Goal: Information Seeking & Learning: Find specific page/section

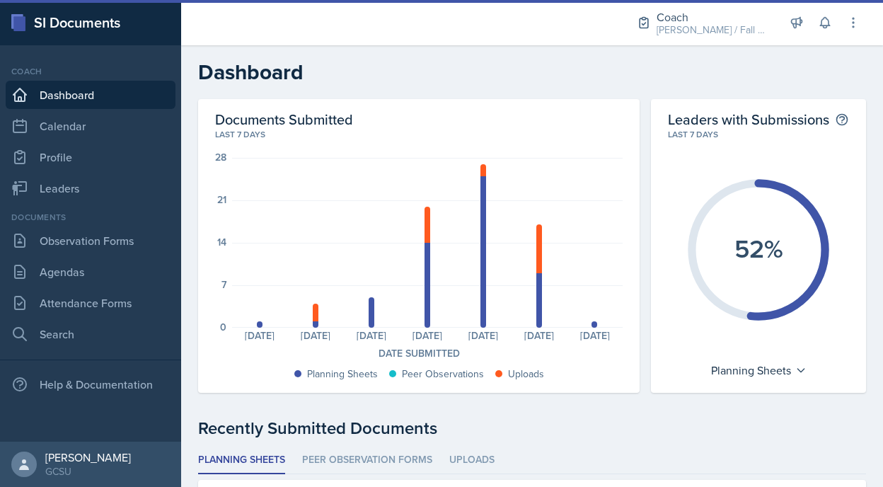
click at [76, 173] on div "Coach Dashboard Calendar Profile Leaders" at bounding box center [91, 133] width 170 height 137
click at [77, 191] on link "Leaders" at bounding box center [91, 188] width 170 height 28
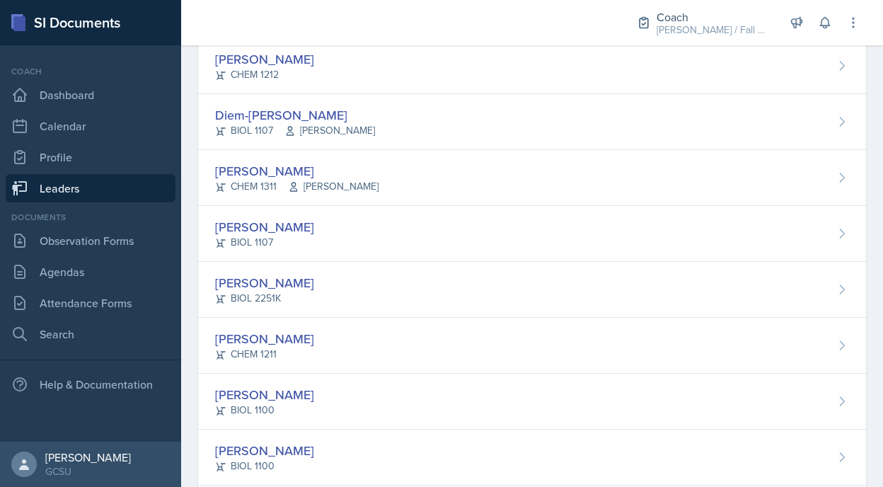
scroll to position [971, 0]
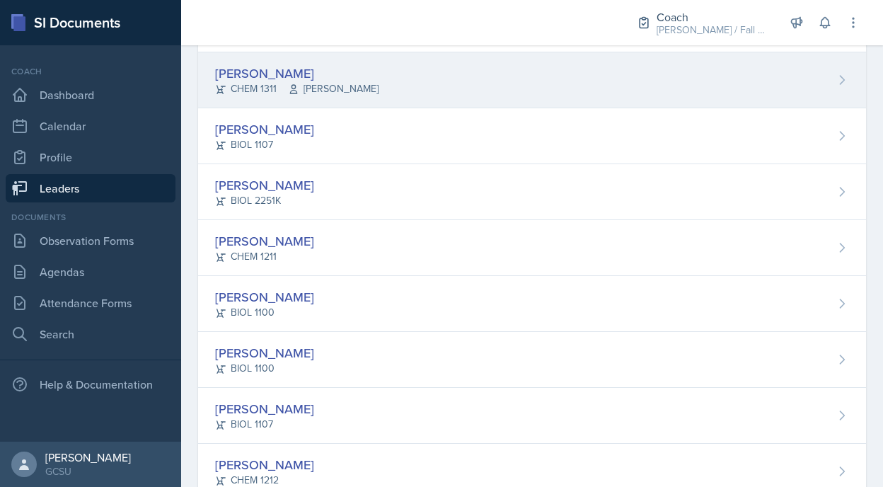
click at [321, 86] on span "[PERSON_NAME]" at bounding box center [333, 88] width 91 height 15
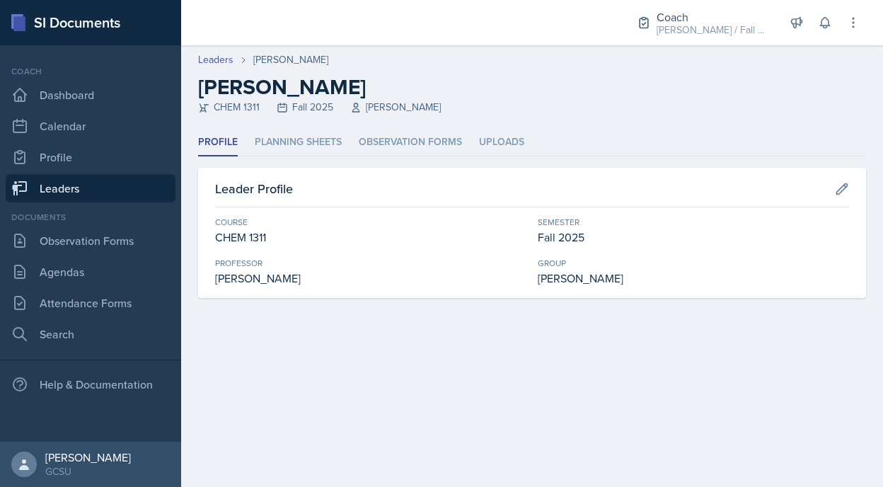
click at [303, 124] on header "Leaders [PERSON_NAME] [PERSON_NAME] CHEM 1311 Fall 2025 [PERSON_NAME]" at bounding box center [532, 87] width 702 height 84
click at [303, 133] on li "Planning Sheets" at bounding box center [298, 143] width 87 height 28
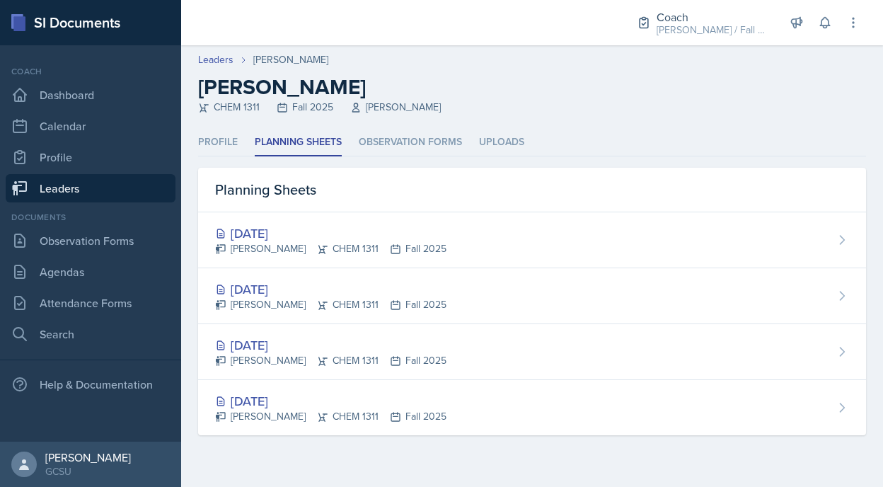
click at [291, 201] on div "Planning Sheets" at bounding box center [532, 190] width 668 height 45
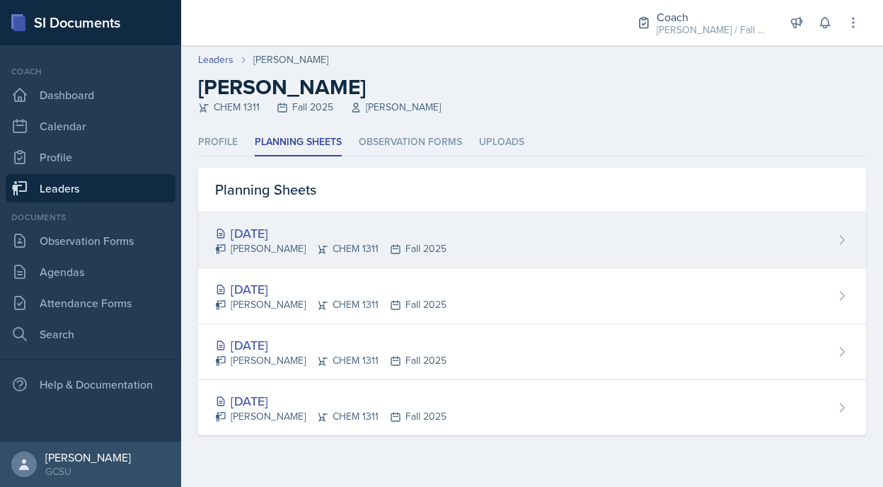
click at [293, 228] on div "[DATE]" at bounding box center [330, 233] width 231 height 19
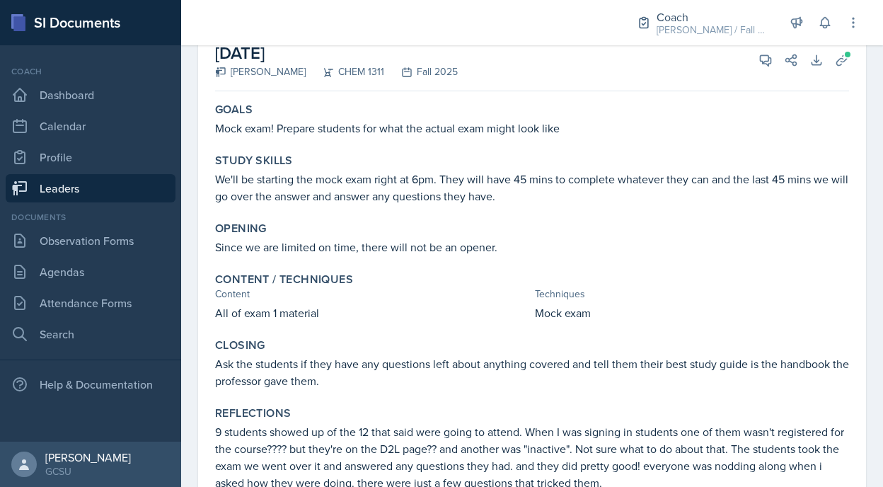
scroll to position [158, 0]
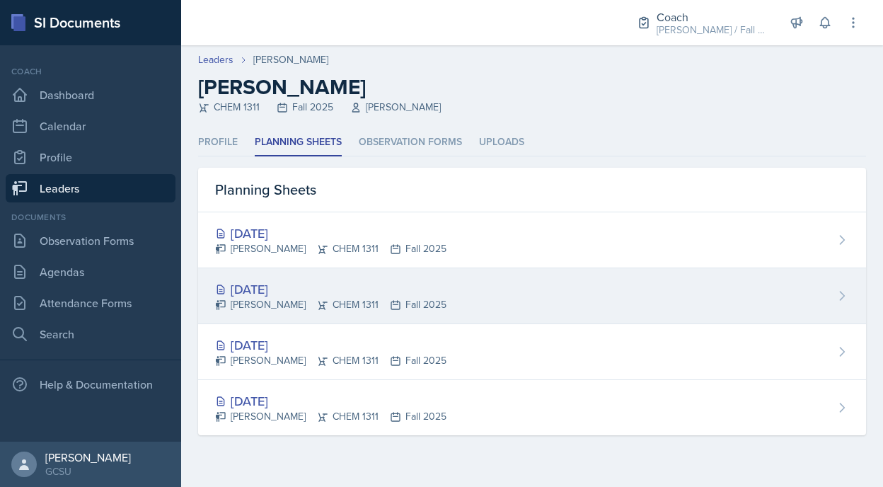
click at [321, 300] on div "[PERSON_NAME] CHEM 1311 Fall 2025" at bounding box center [330, 304] width 231 height 15
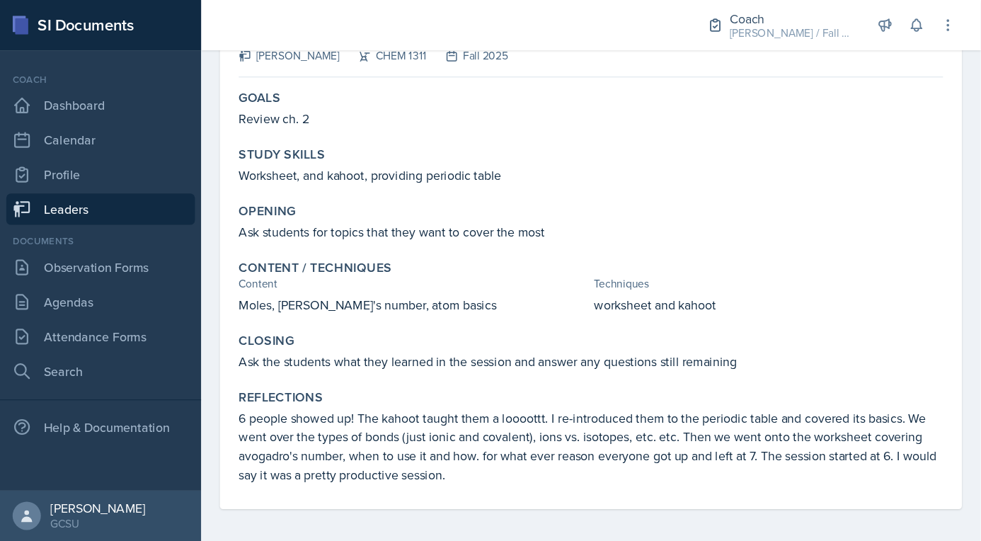
scroll to position [52, 0]
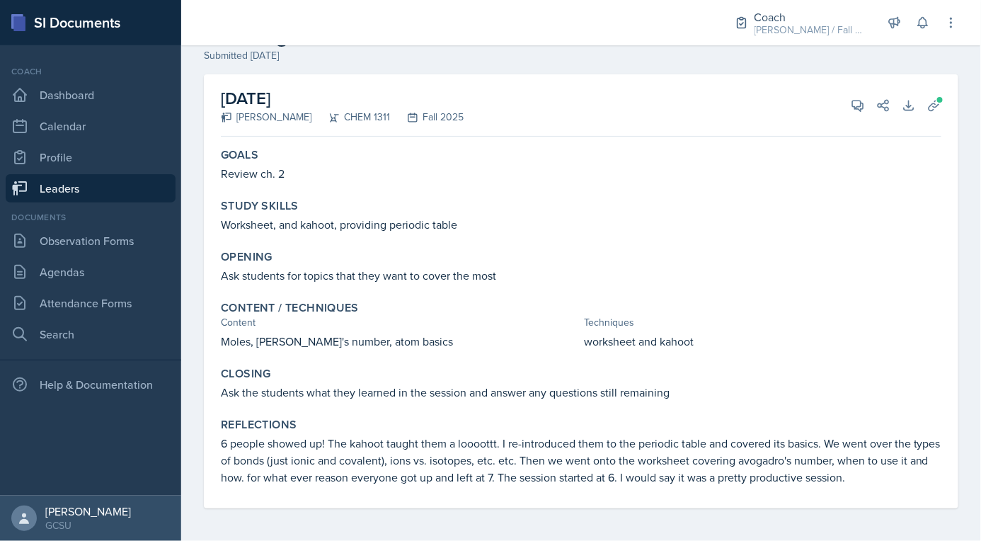
click at [350, 486] on div "[DATE] [PERSON_NAME] CHEM 1311 Fall 2025 View Comments Comments Send Share Down…" at bounding box center [581, 308] width 800 height 468
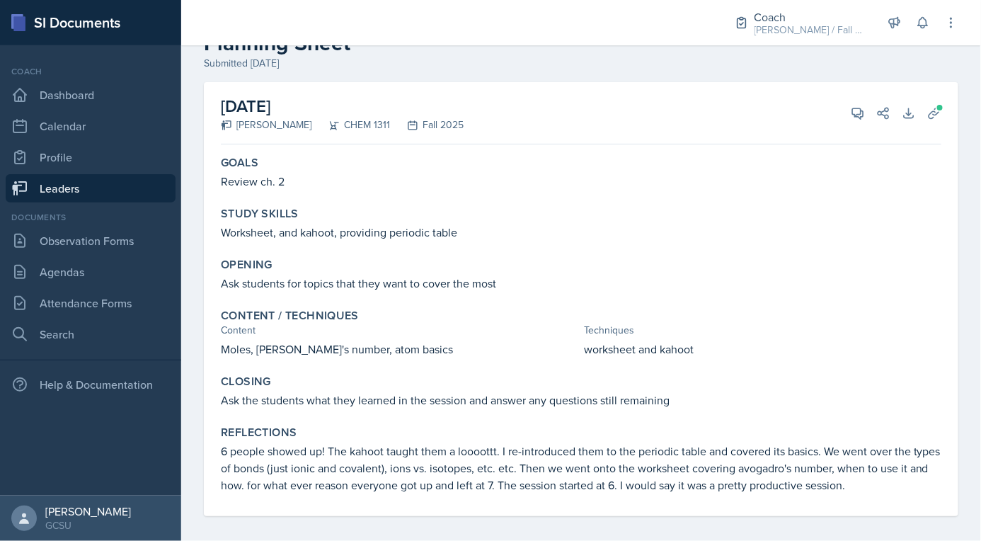
scroll to position [43, 0]
click at [883, 110] on span at bounding box center [940, 108] width 8 height 8
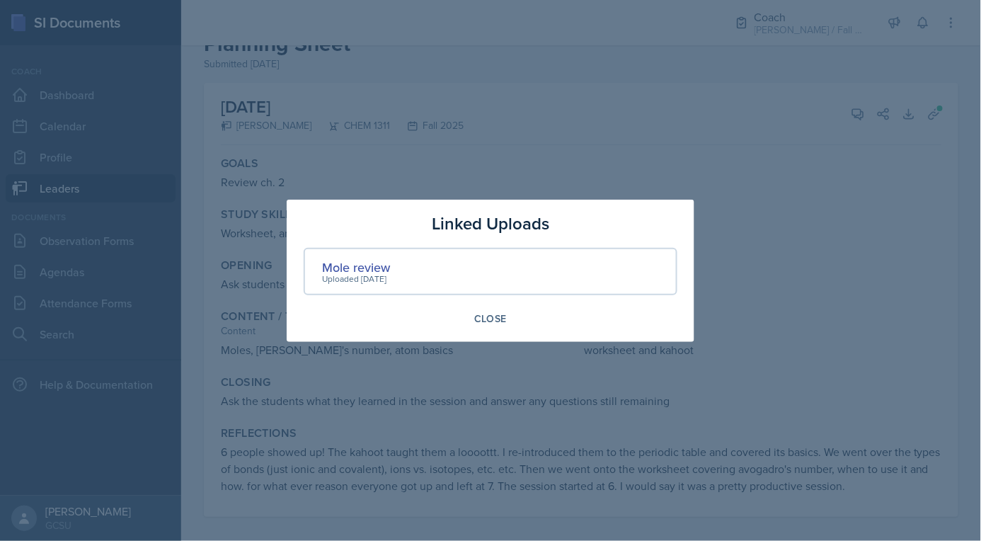
click at [370, 274] on div "Uploaded [DATE]" at bounding box center [356, 279] width 68 height 13
click at [365, 263] on div "Mole review" at bounding box center [356, 267] width 68 height 19
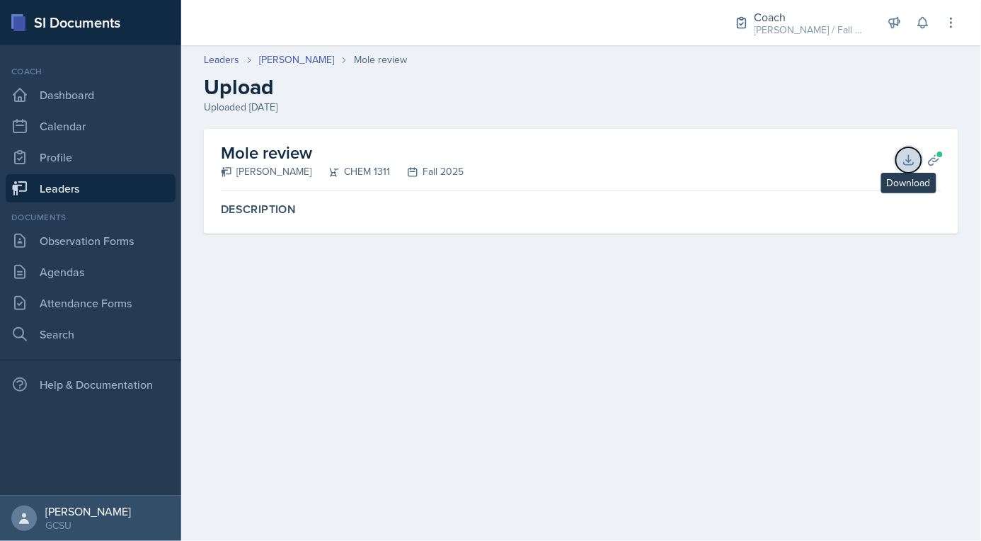
click at [883, 159] on icon at bounding box center [909, 160] width 14 height 14
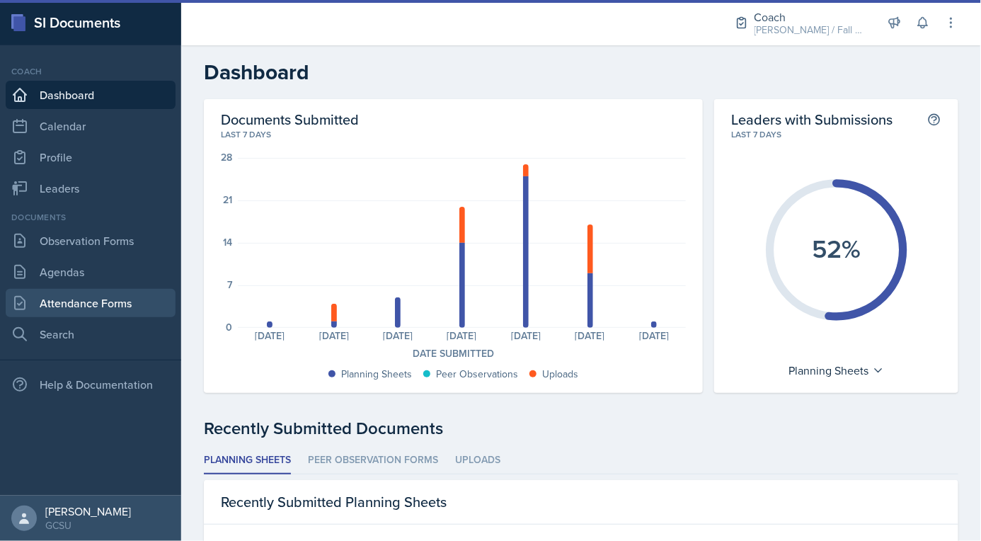
click at [115, 316] on link "Attendance Forms" at bounding box center [91, 303] width 170 height 28
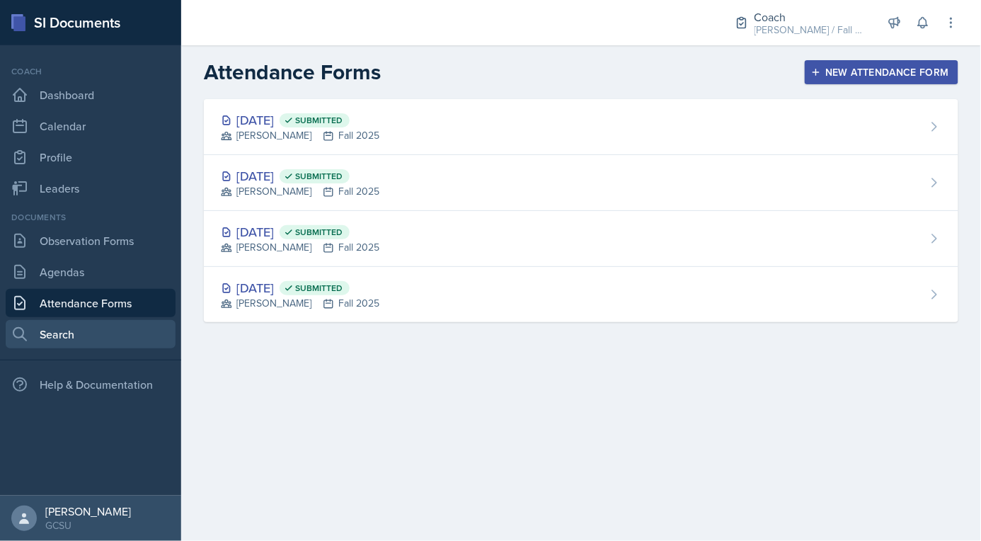
click at [113, 335] on link "Search" at bounding box center [91, 334] width 170 height 28
select select "all"
select select "1"
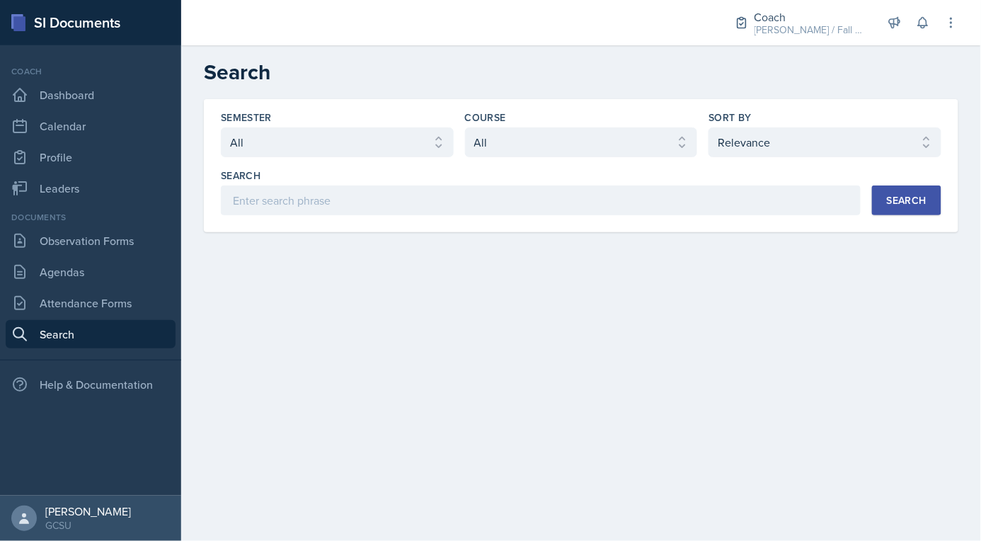
click at [328, 124] on div "Semester" at bounding box center [337, 117] width 233 height 14
click at [328, 139] on select "Select semester All Fall 2025 Spring 2025 Fall 2024 Spring 2024 Fall 2023 Sprin…" at bounding box center [337, 142] width 233 height 30
click at [583, 137] on select "Select course All ACCT 3101 ACCT 3102 ASTR 1000 BIOL 1100 BIOL 1107 BIOL 1108 B…" at bounding box center [581, 142] width 233 height 30
select select "f563b5ee-2306-4600-b49e-4e785f6b30e5"
click at [465, 127] on select "Select course All ACCT 3101 ACCT 3102 ASTR 1000 BIOL 1100 BIOL 1107 BIOL 1108 B…" at bounding box center [581, 142] width 233 height 30
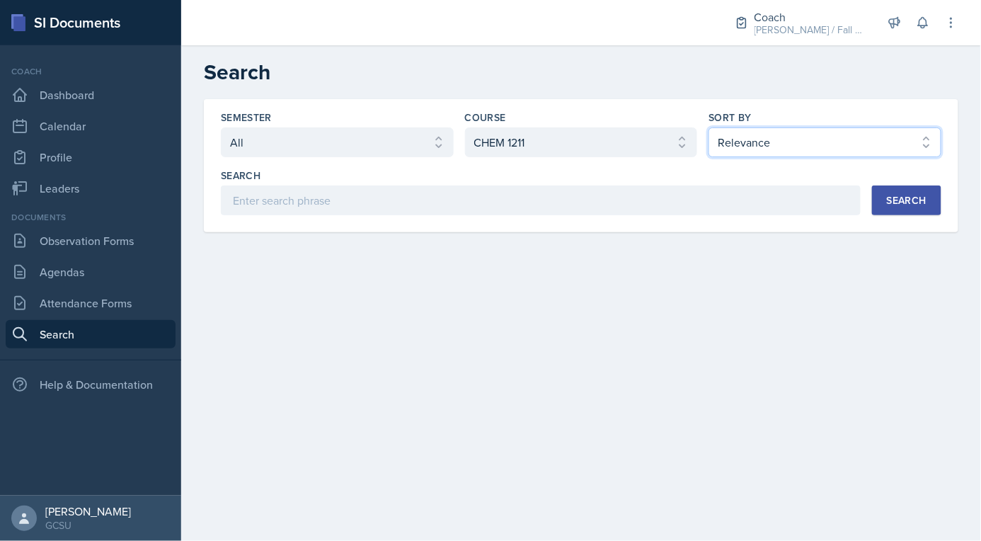
click at [765, 145] on select "Select sort by Relevance Document Date (Asc) Document Date (Desc)" at bounding box center [825, 142] width 233 height 30
click at [884, 194] on button "Search" at bounding box center [906, 200] width 69 height 30
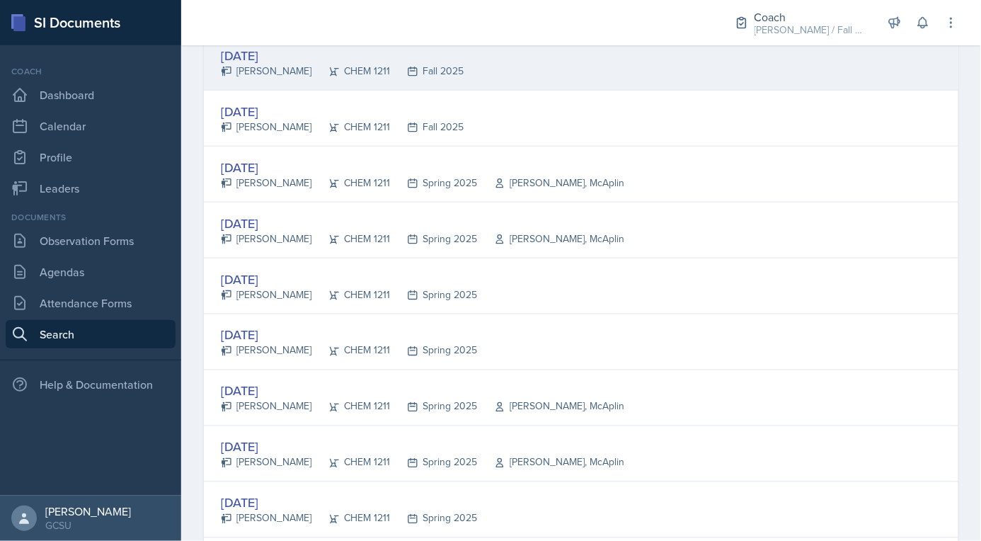
scroll to position [245, 0]
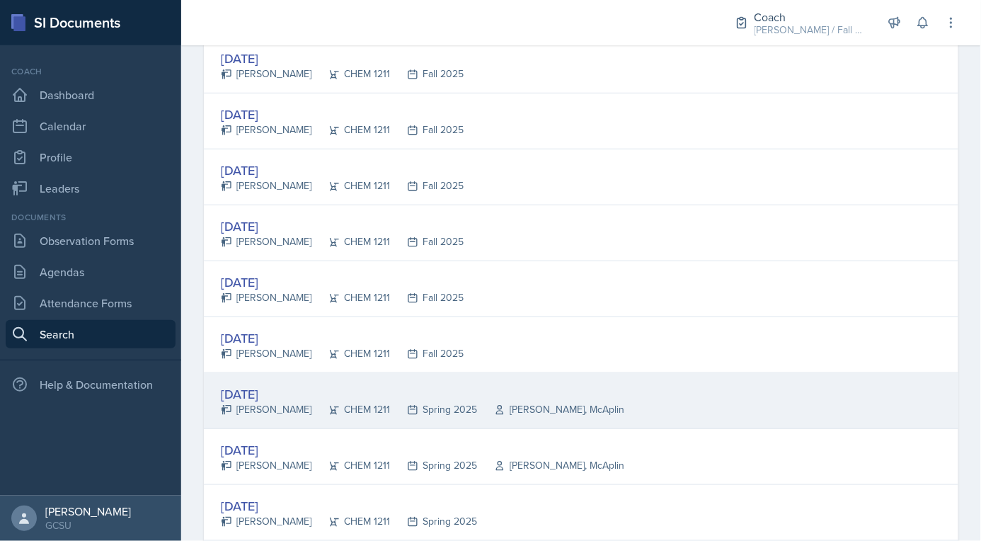
click at [467, 394] on div "Apr 28th, 2025" at bounding box center [423, 393] width 404 height 19
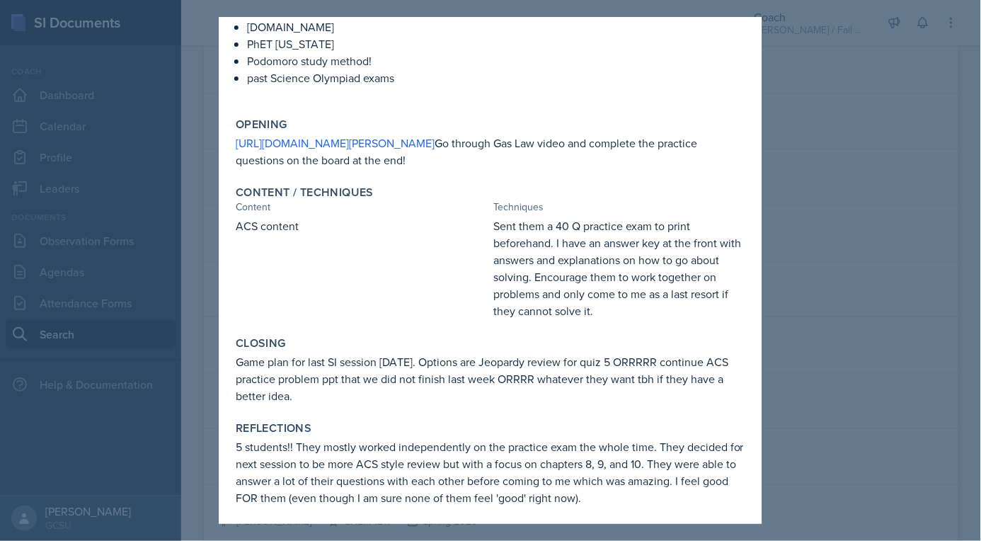
scroll to position [195, 0]
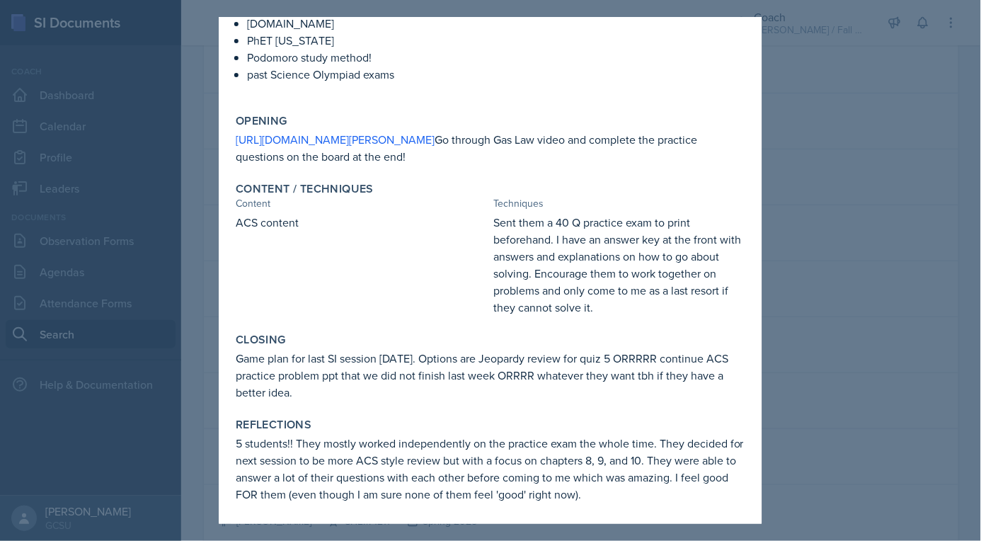
click at [130, 362] on div at bounding box center [490, 270] width 981 height 541
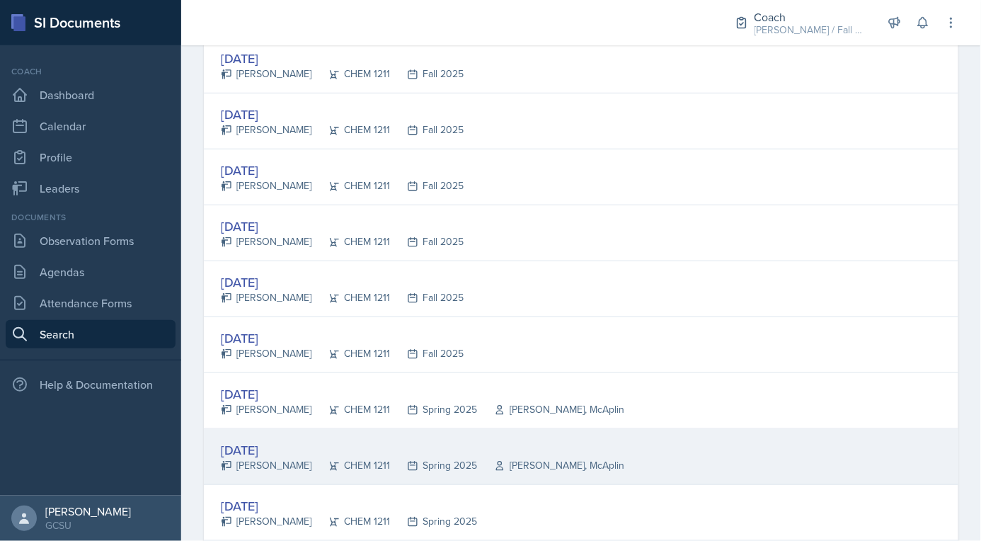
click at [348, 458] on div "CHEM 1211" at bounding box center [350, 465] width 79 height 15
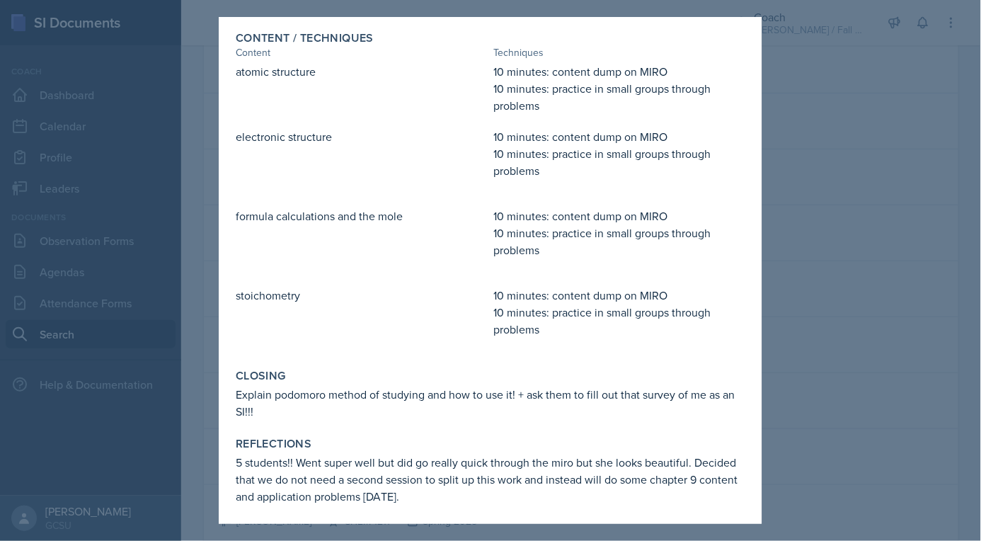
scroll to position [316, 0]
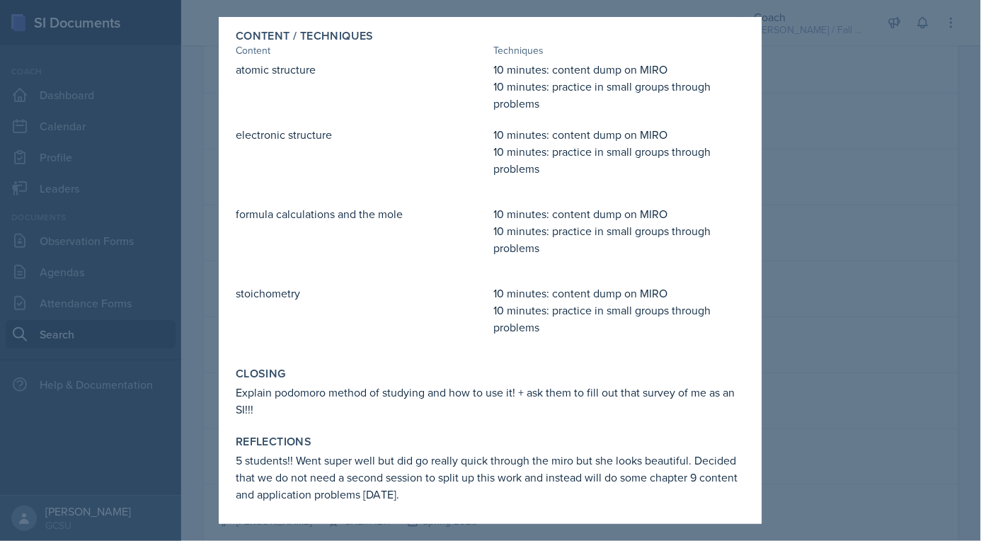
click at [81, 358] on div at bounding box center [490, 270] width 981 height 541
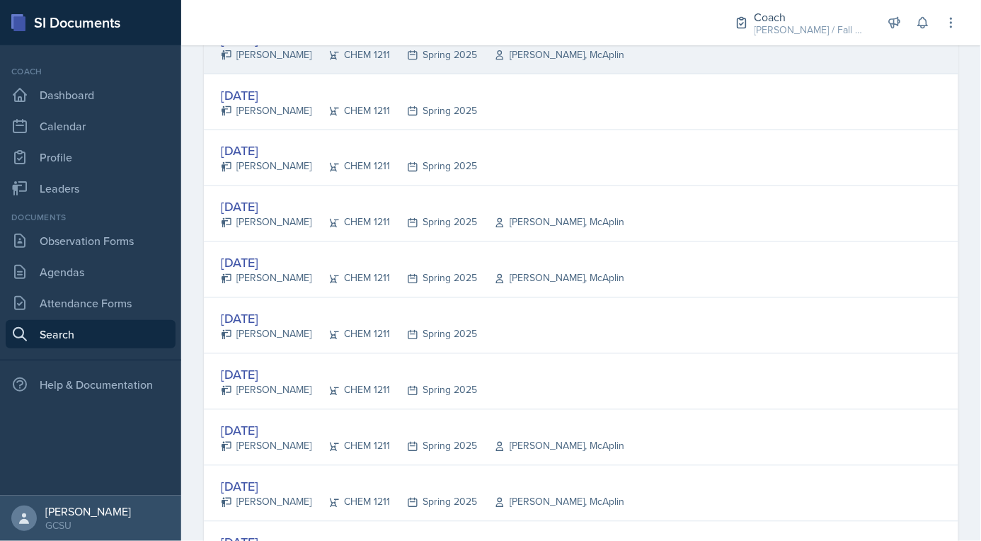
scroll to position [673, 0]
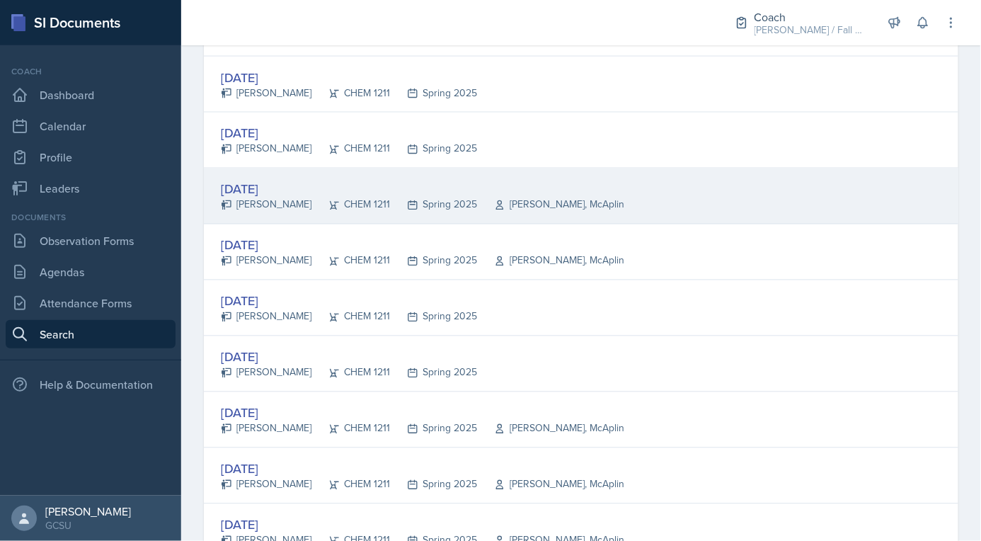
click at [341, 207] on div "Apr 9th, 2025 Avery Halseth CHEM 1211 Spring 2025 Gamage, McAplin" at bounding box center [581, 196] width 755 height 56
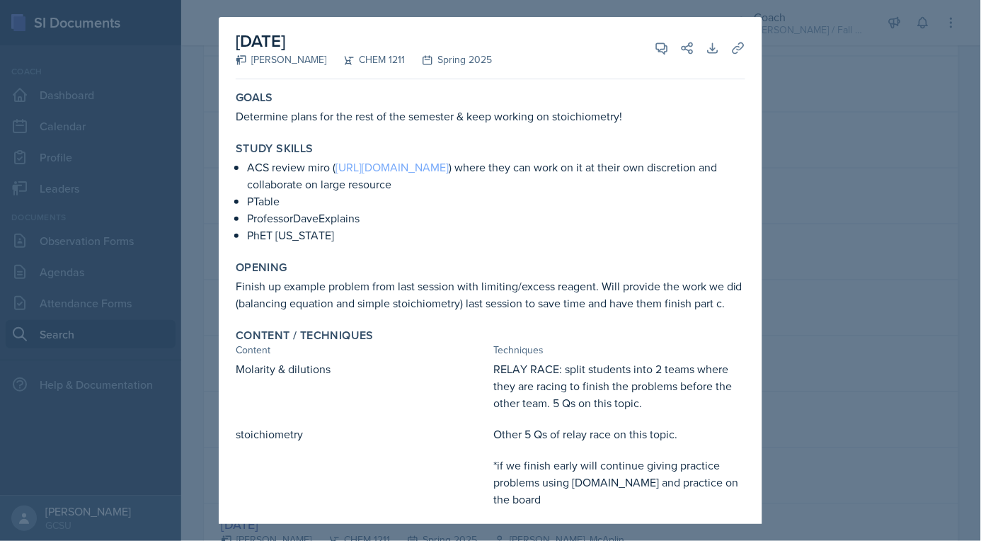
click at [411, 159] on link "https://miro.com/app/board/uXjVIIHZng4=/" at bounding box center [392, 167] width 113 height 16
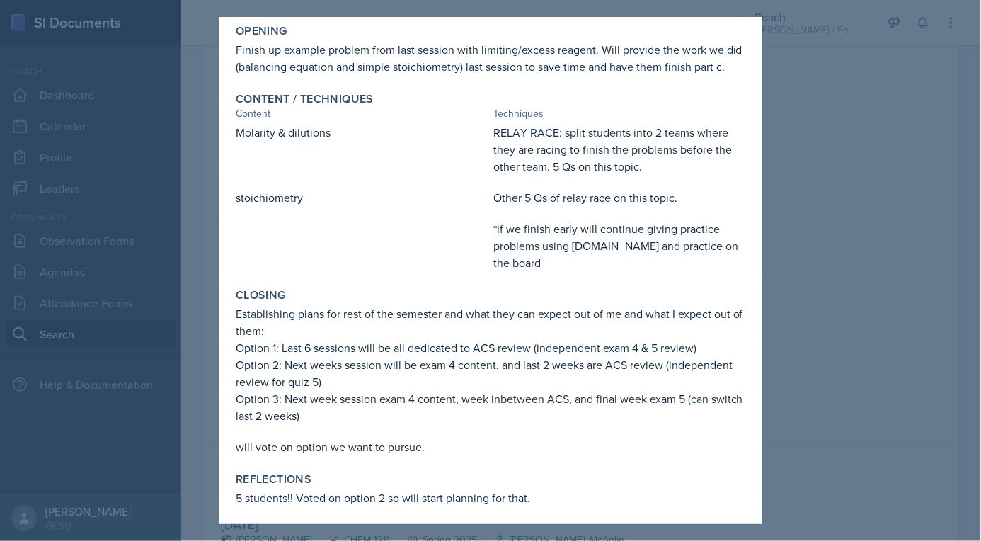
scroll to position [240, 0]
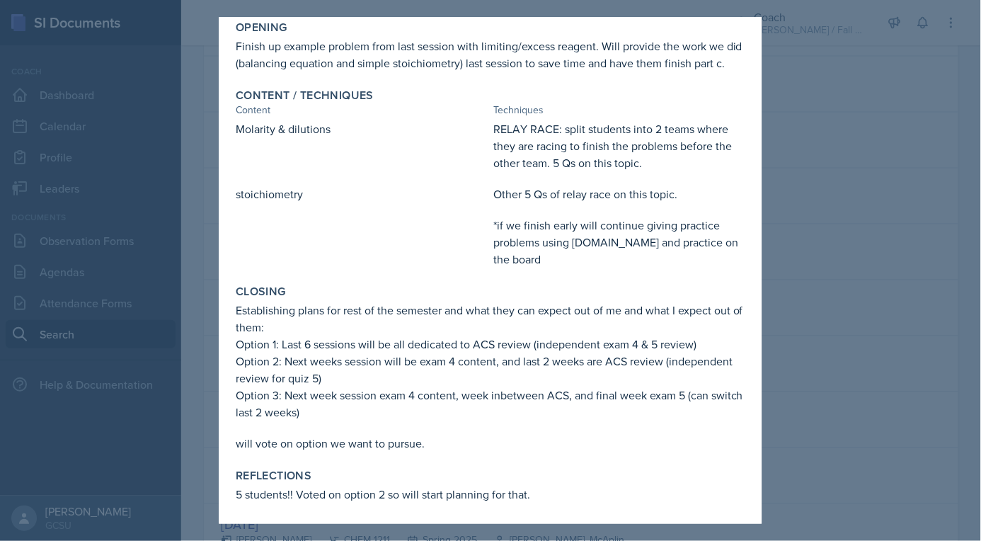
click at [874, 361] on div at bounding box center [490, 270] width 981 height 541
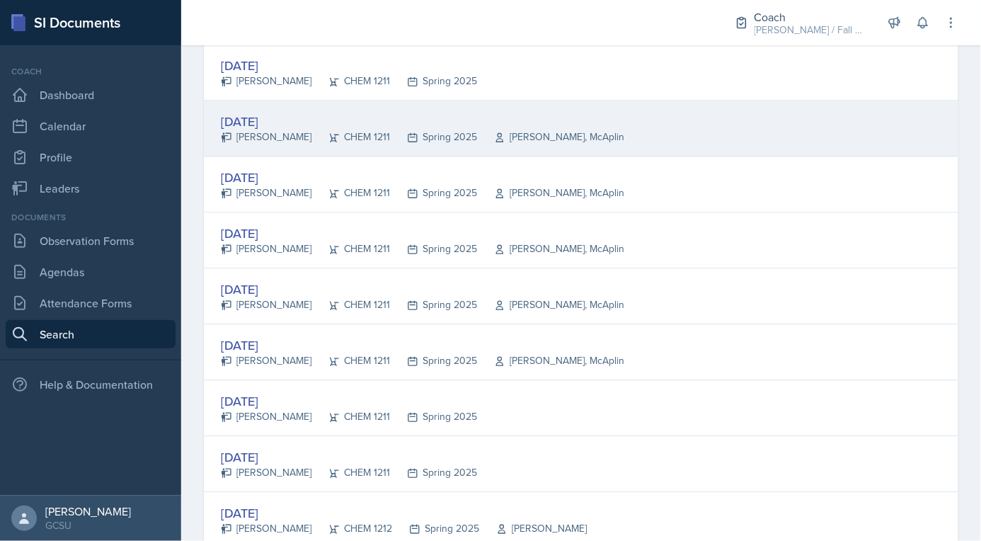
scroll to position [977, 0]
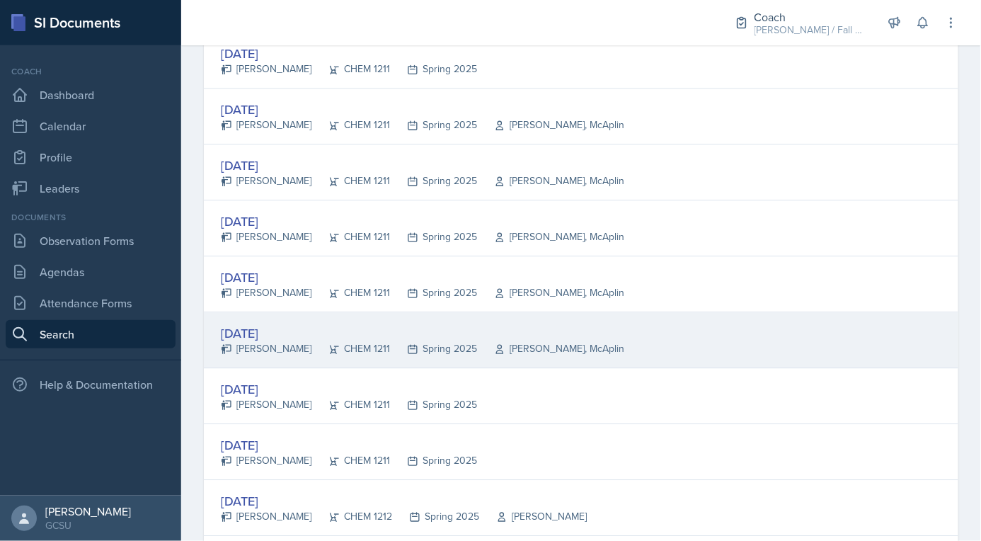
click at [407, 343] on icon at bounding box center [412, 348] width 11 height 11
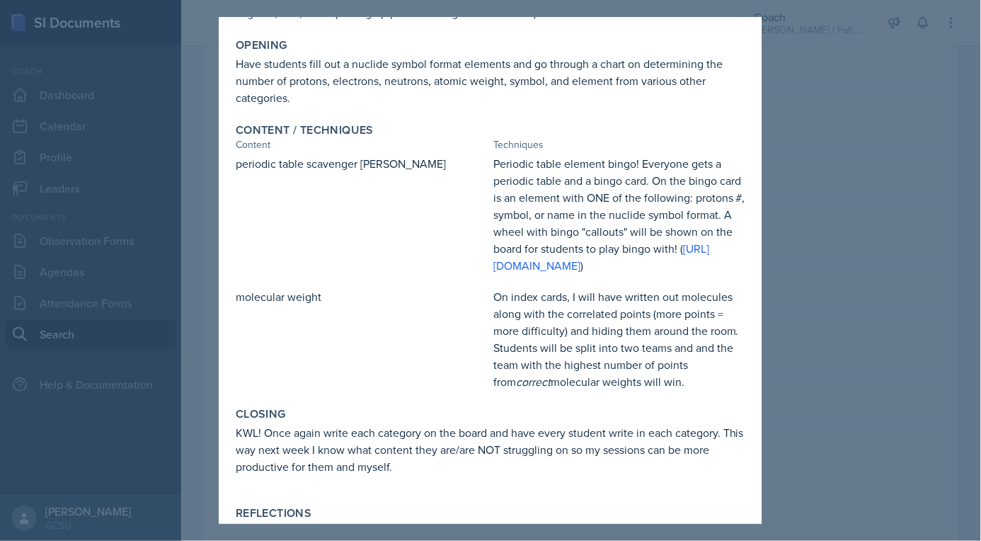
scroll to position [192, 0]
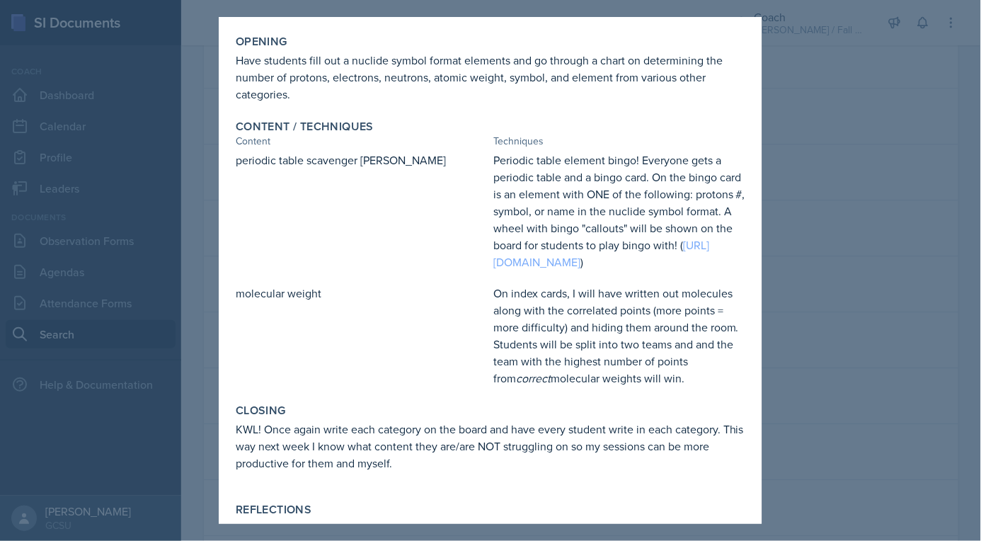
click at [548, 270] on link "https://pickerwheel.com/pw?id=CmHe4" at bounding box center [601, 253] width 216 height 33
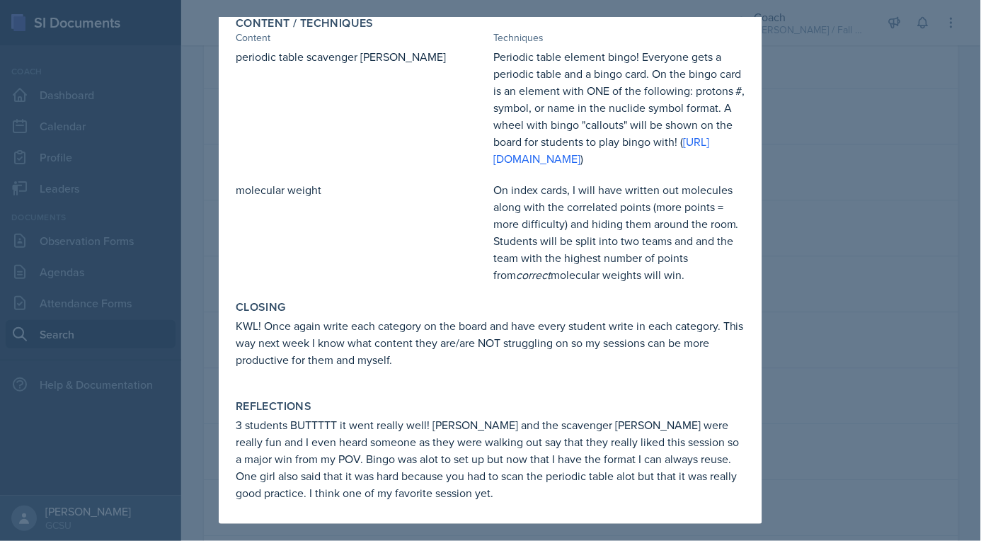
scroll to position [309, 0]
click at [622, 157] on link "https://pickerwheel.com/pw?id=CmHe4" at bounding box center [601, 150] width 216 height 33
click at [790, 93] on div at bounding box center [490, 270] width 981 height 541
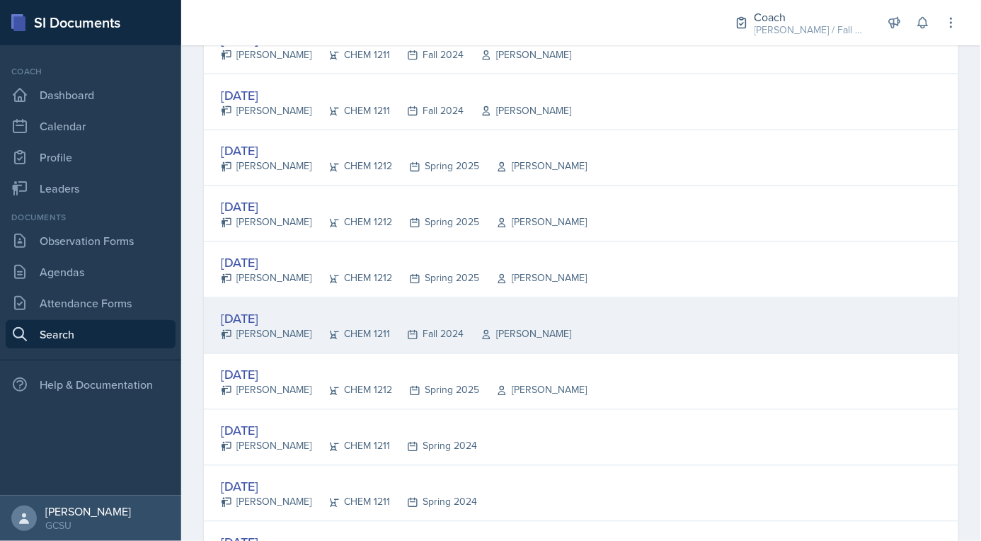
scroll to position [2110, 0]
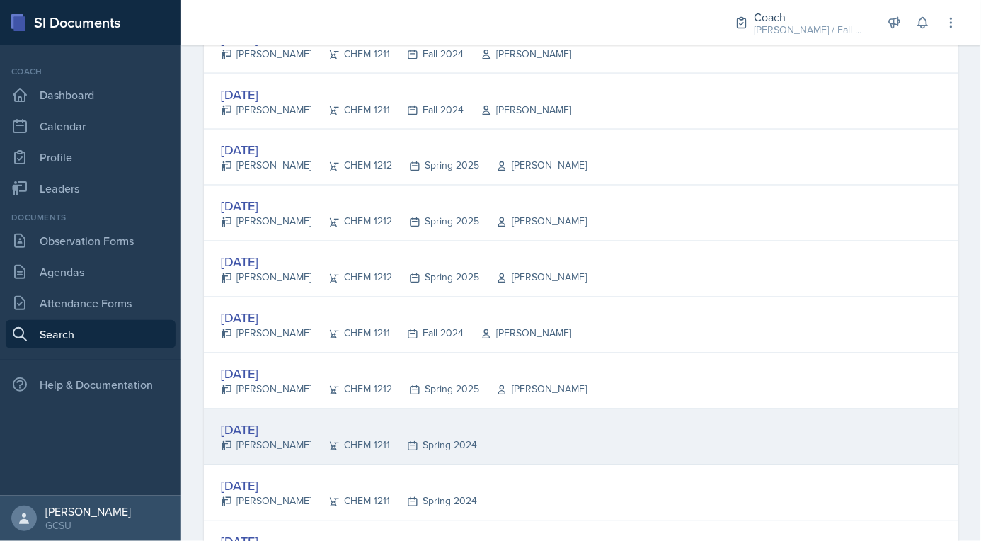
click at [474, 438] on div "Spring 2024" at bounding box center [433, 445] width 87 height 15
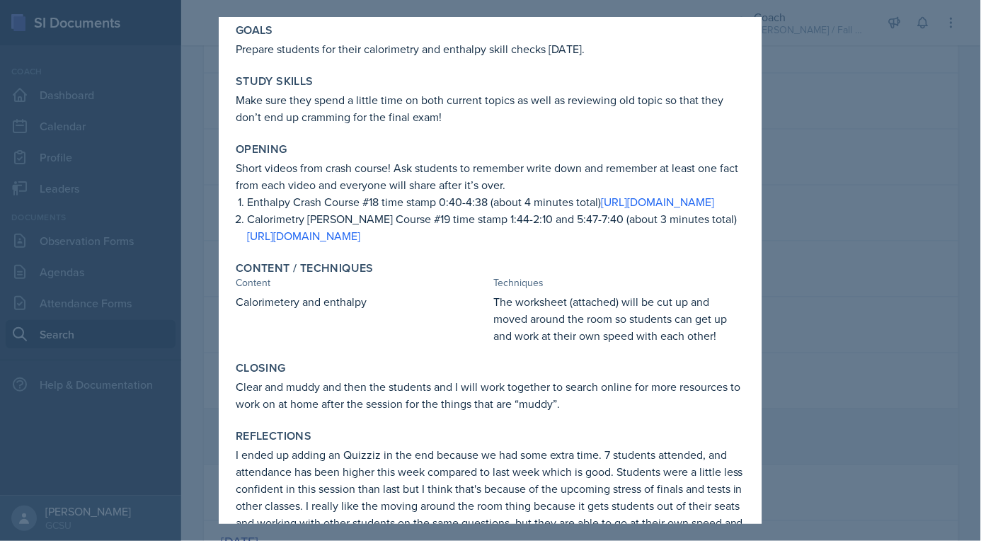
scroll to position [0, 0]
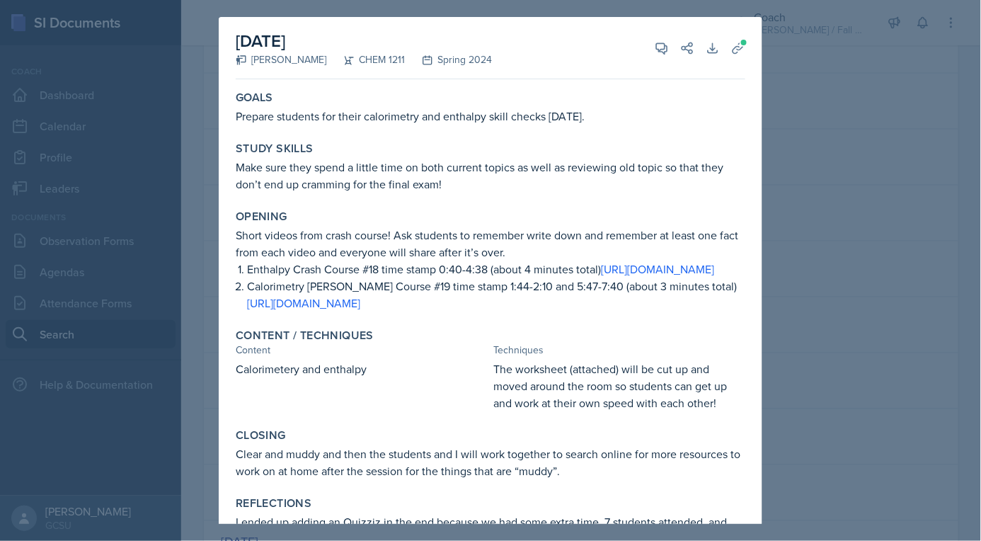
click at [112, 263] on div at bounding box center [490, 270] width 981 height 541
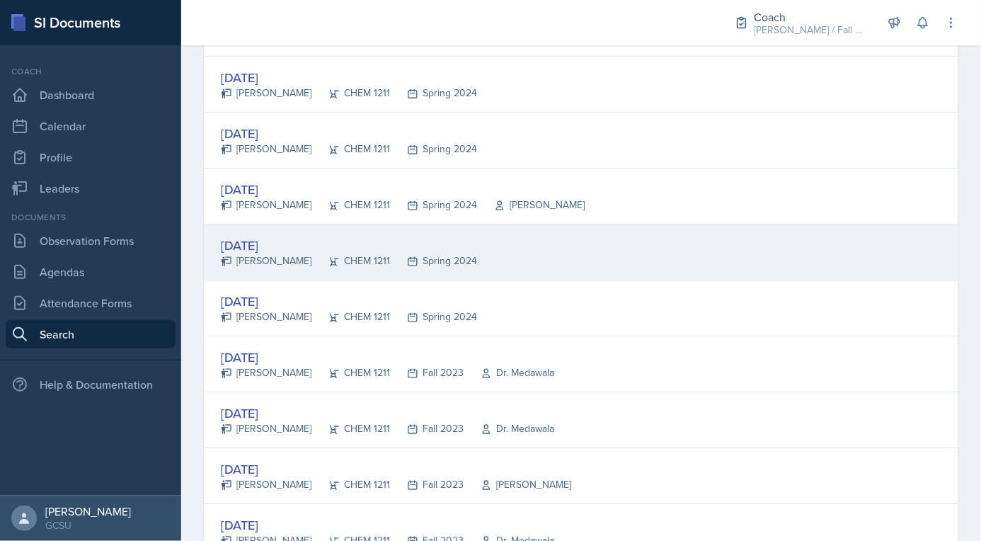
scroll to position [2536, 0]
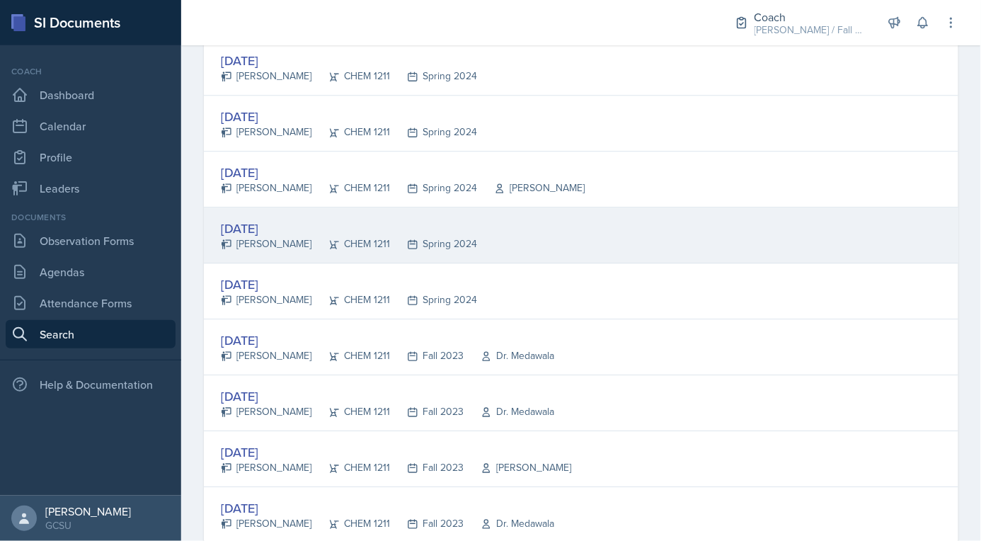
click at [360, 236] on div "CHEM 1211" at bounding box center [350, 243] width 79 height 15
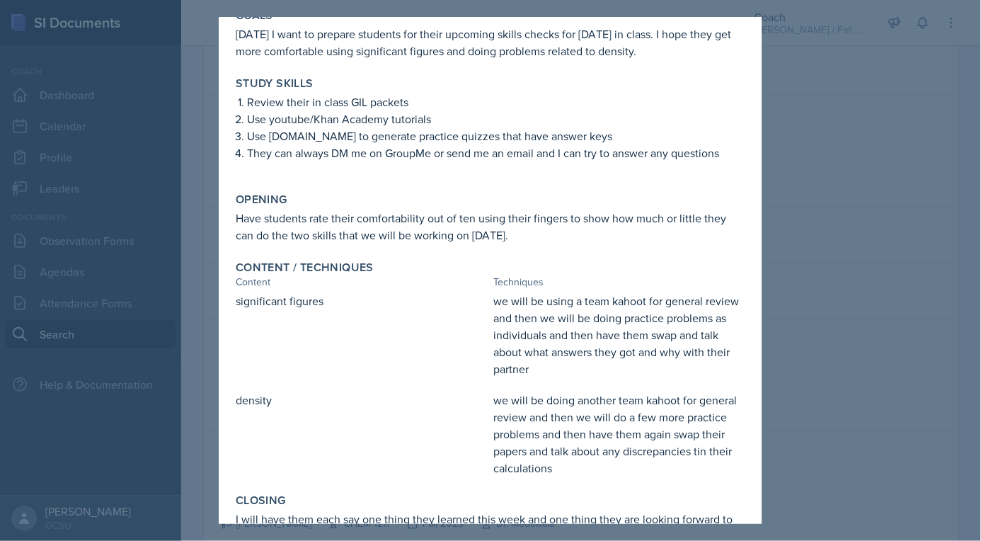
scroll to position [209, 0]
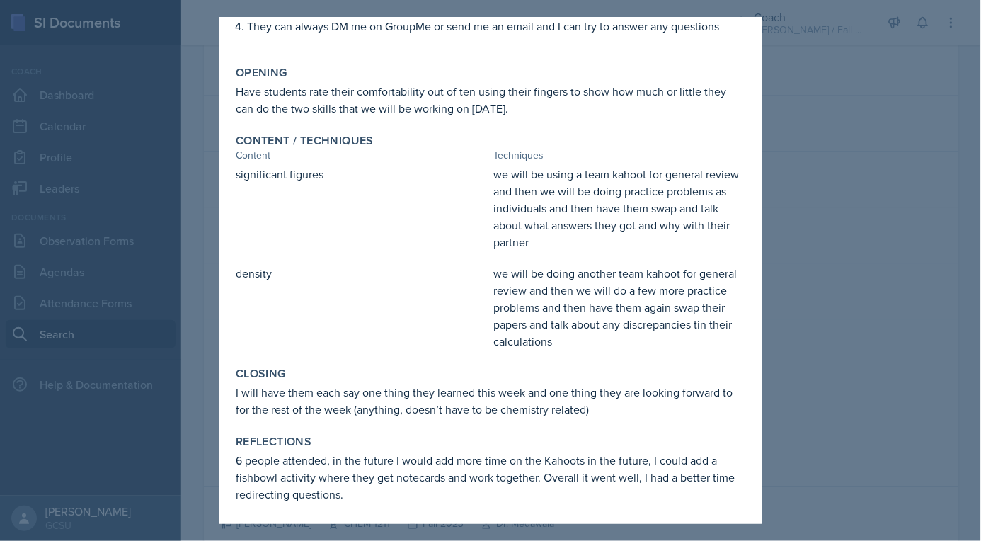
click at [172, 314] on div at bounding box center [490, 270] width 981 height 541
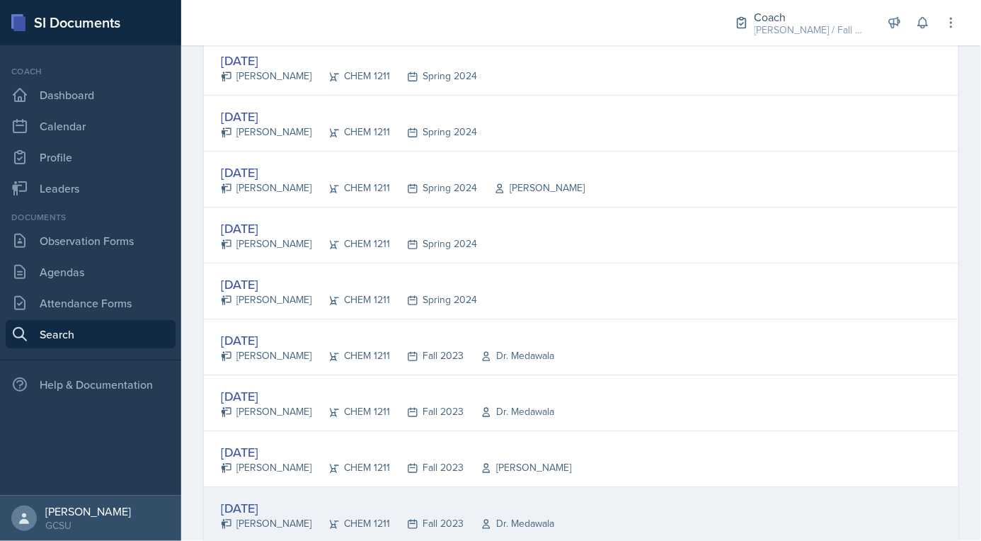
scroll to position [2609, 0]
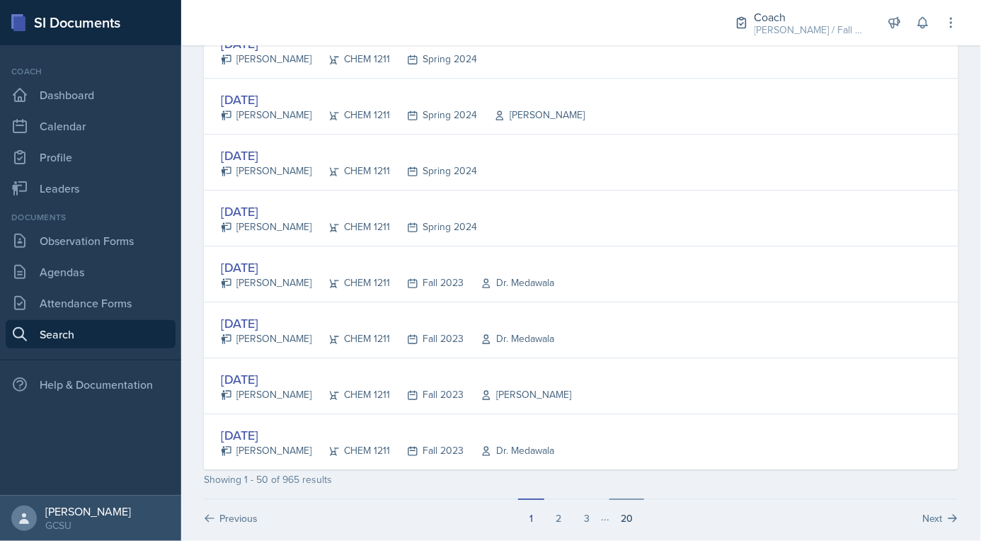
click at [617, 501] on button "20" at bounding box center [627, 511] width 35 height 27
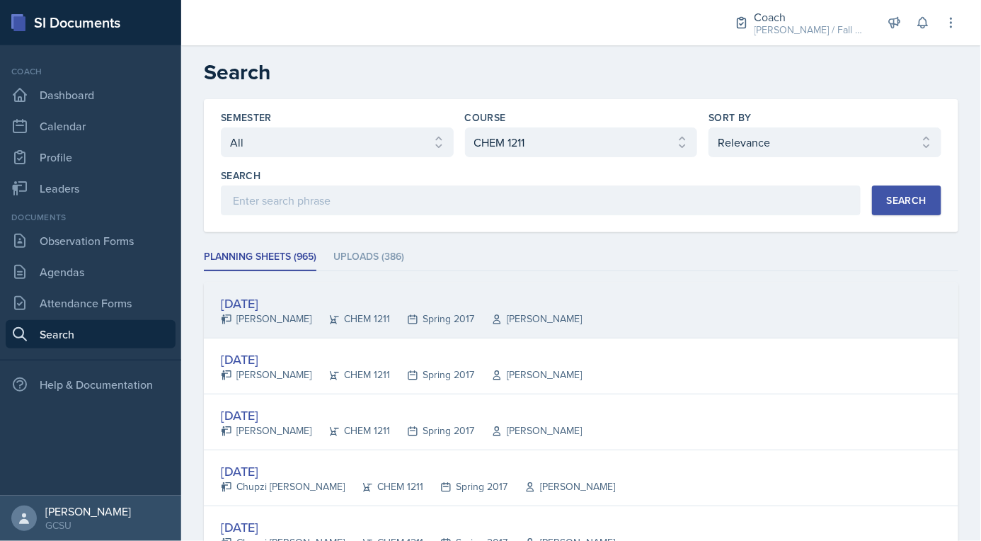
click at [390, 321] on div "Spring 2017" at bounding box center [432, 318] width 84 height 15
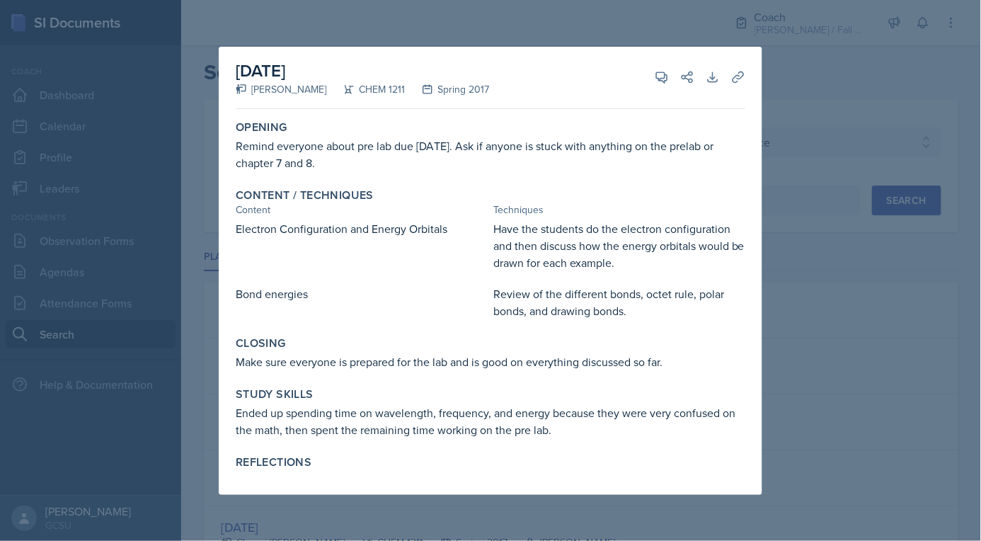
click at [194, 312] on div at bounding box center [490, 270] width 981 height 541
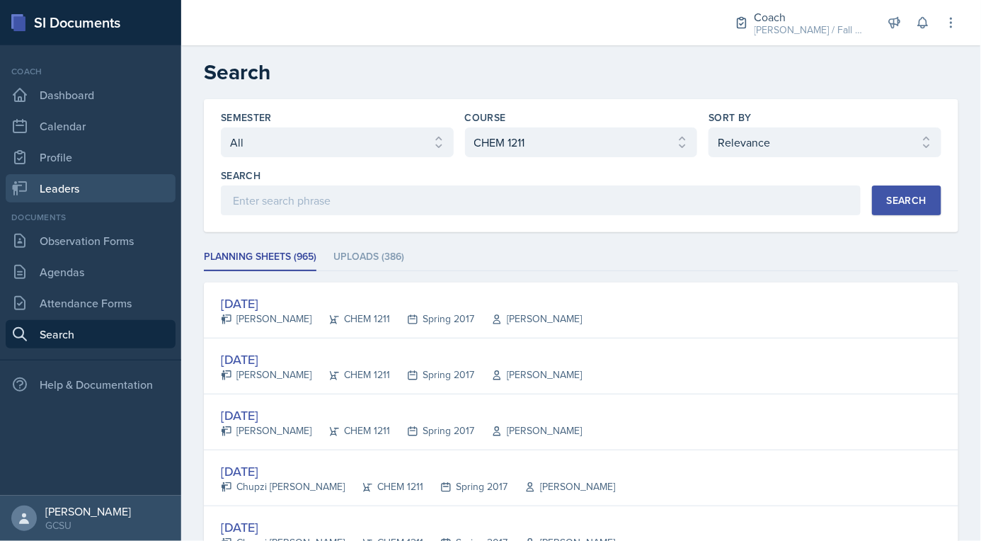
click at [102, 193] on link "Leaders" at bounding box center [91, 188] width 170 height 28
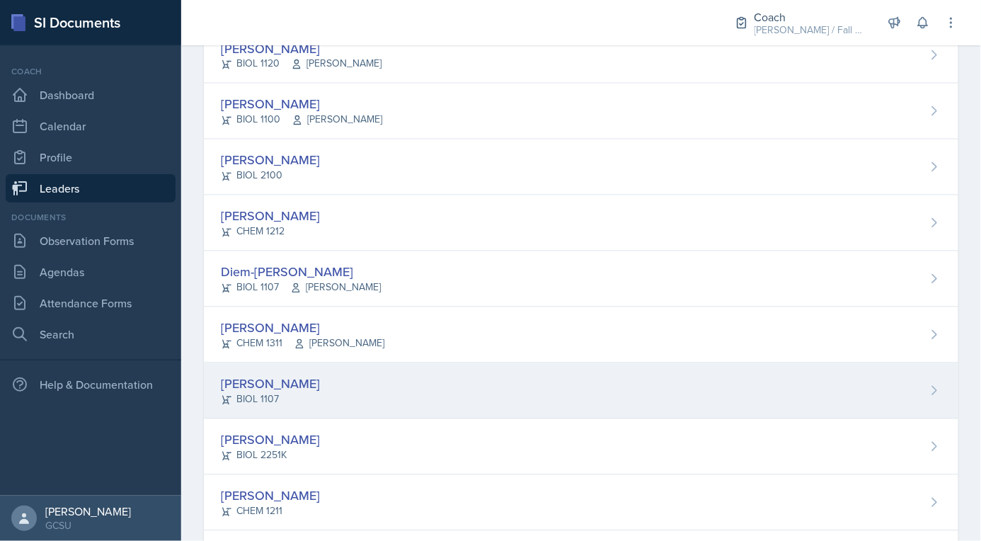
scroll to position [697, 0]
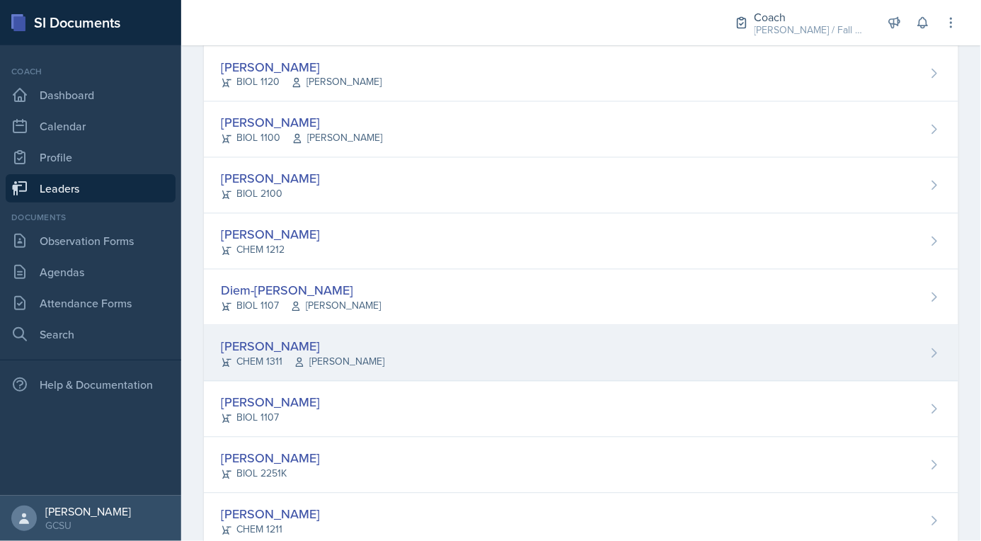
click at [265, 359] on div "CHEM 1311 Catrena Lisse" at bounding box center [303, 362] width 164 height 15
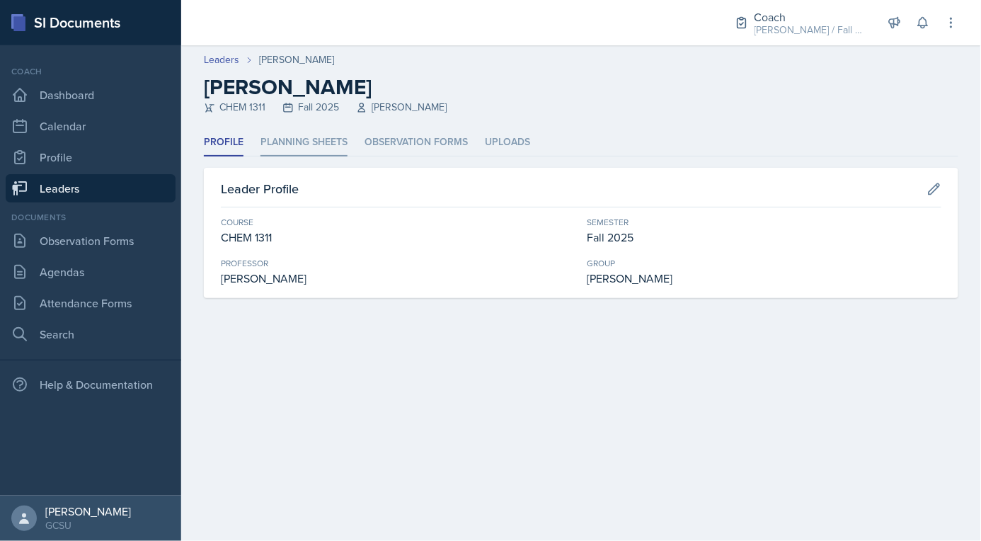
click at [309, 142] on li "Planning Sheets" at bounding box center [304, 143] width 87 height 28
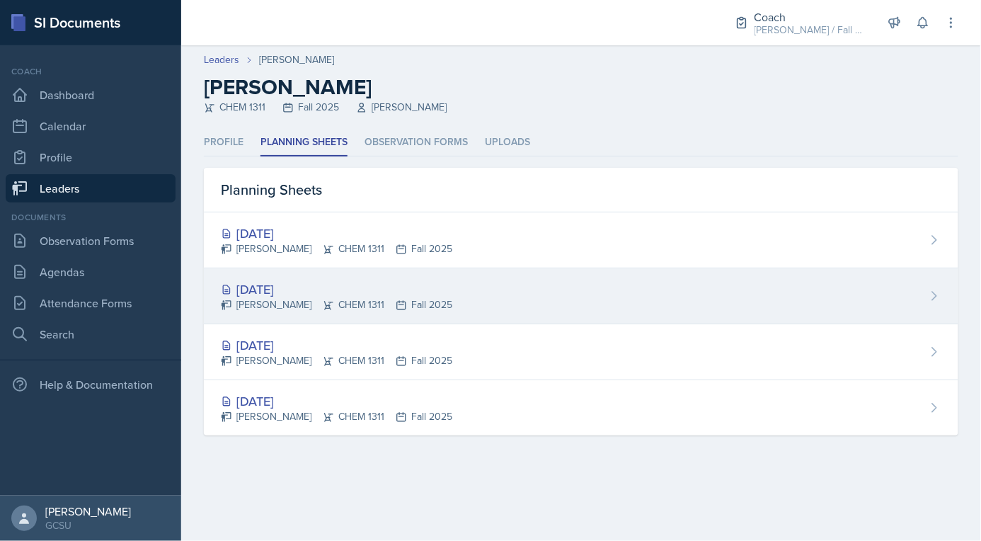
click at [323, 305] on icon at bounding box center [328, 304] width 11 height 11
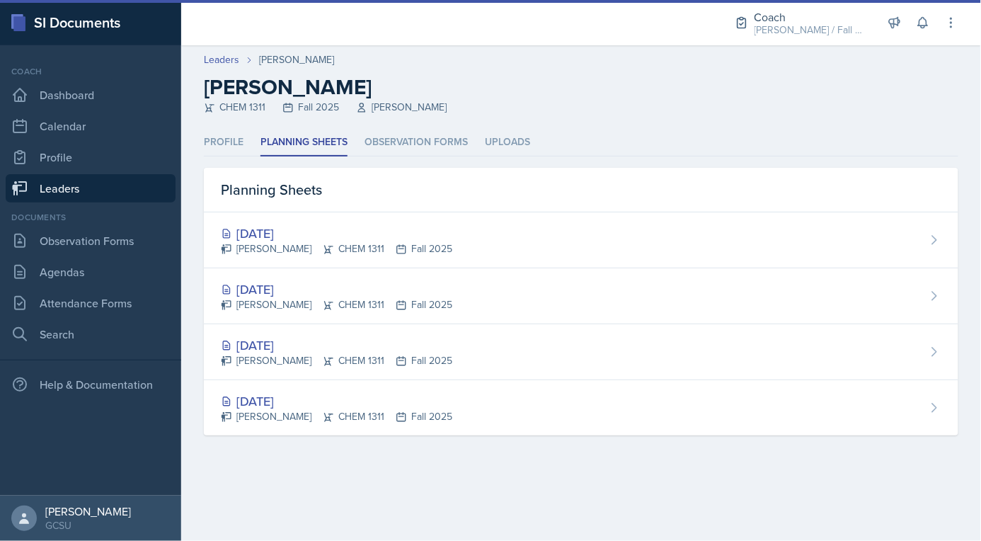
click at [307, 405] on div "[DATE]" at bounding box center [336, 400] width 231 height 19
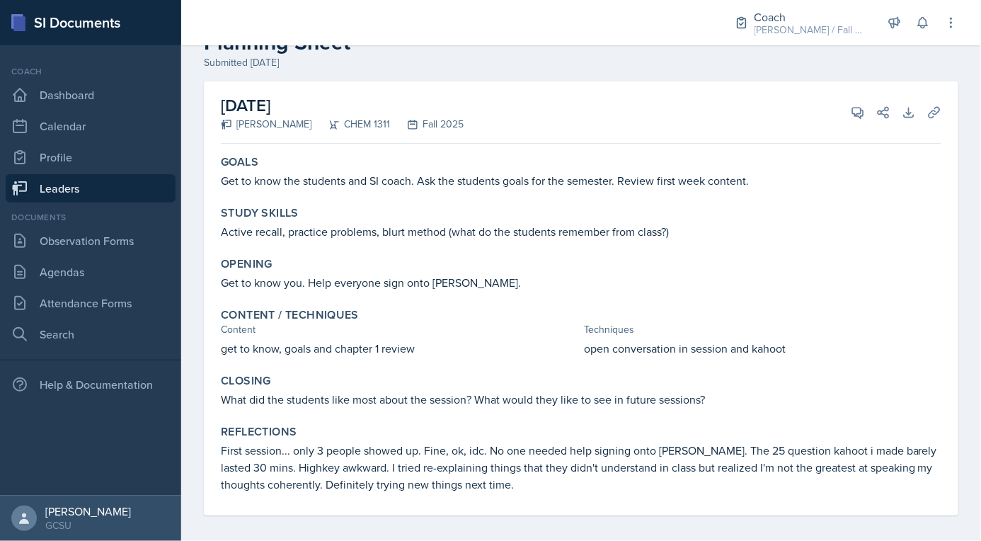
scroll to position [52, 0]
